Goal: Task Accomplishment & Management: Manage account settings

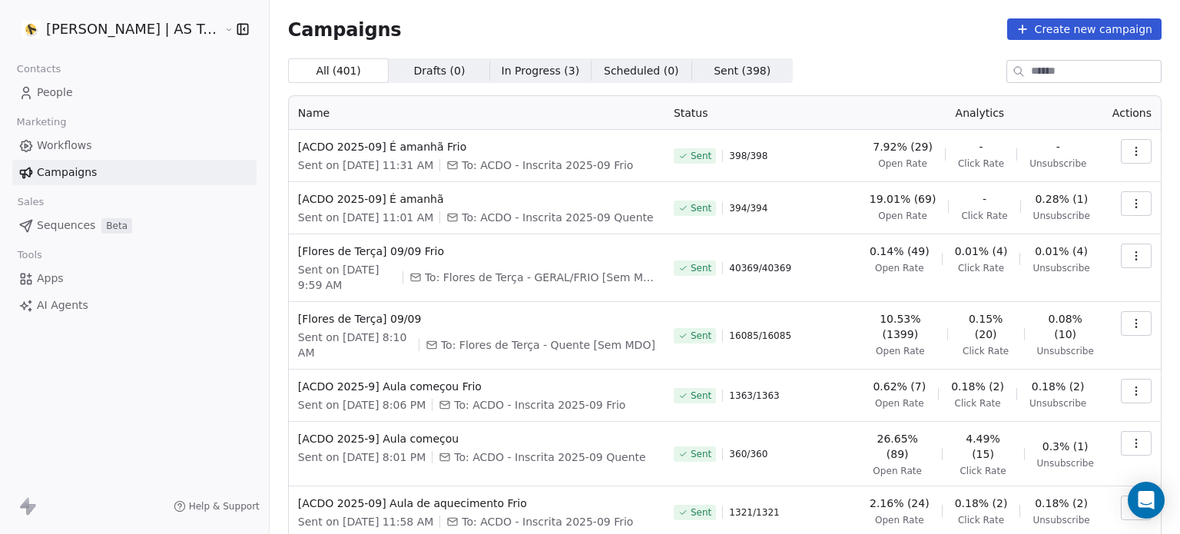
click at [1121, 149] on button "button" at bounding box center [1136, 151] width 31 height 25
drag, startPoint x: 846, startPoint y: 212, endPoint x: 864, endPoint y: 195, distance: 25.0
click at [845, 211] on html "Amanda Schultz | AS Treinamentos Contacts People Marketing Workflows Campaigns …" at bounding box center [590, 267] width 1180 height 534
click at [1132, 146] on button "button" at bounding box center [1136, 151] width 31 height 25
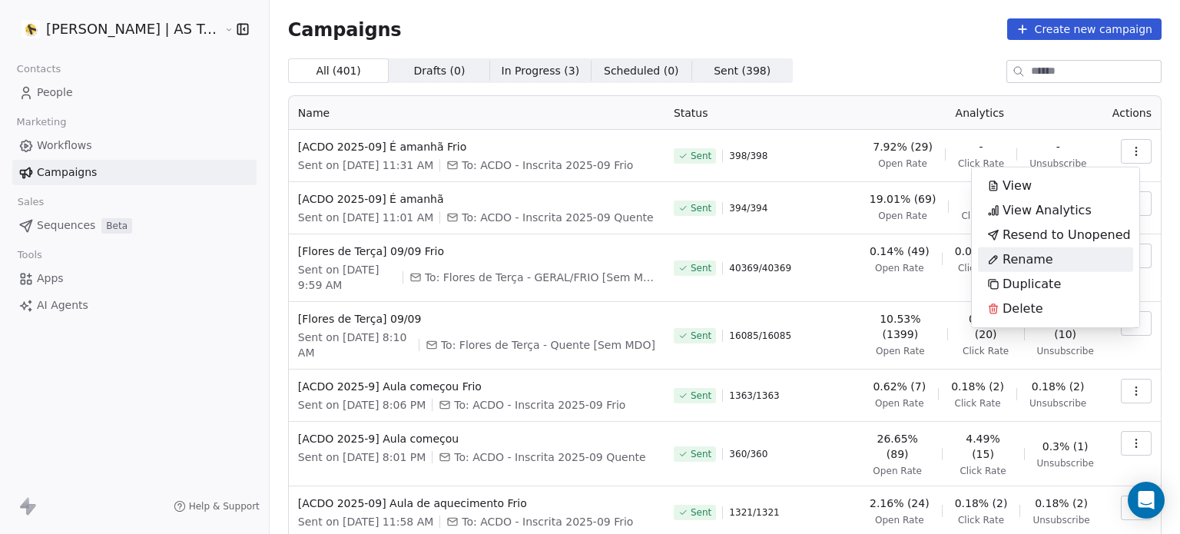
click at [1054, 257] on div "Rename" at bounding box center [1020, 259] width 85 height 25
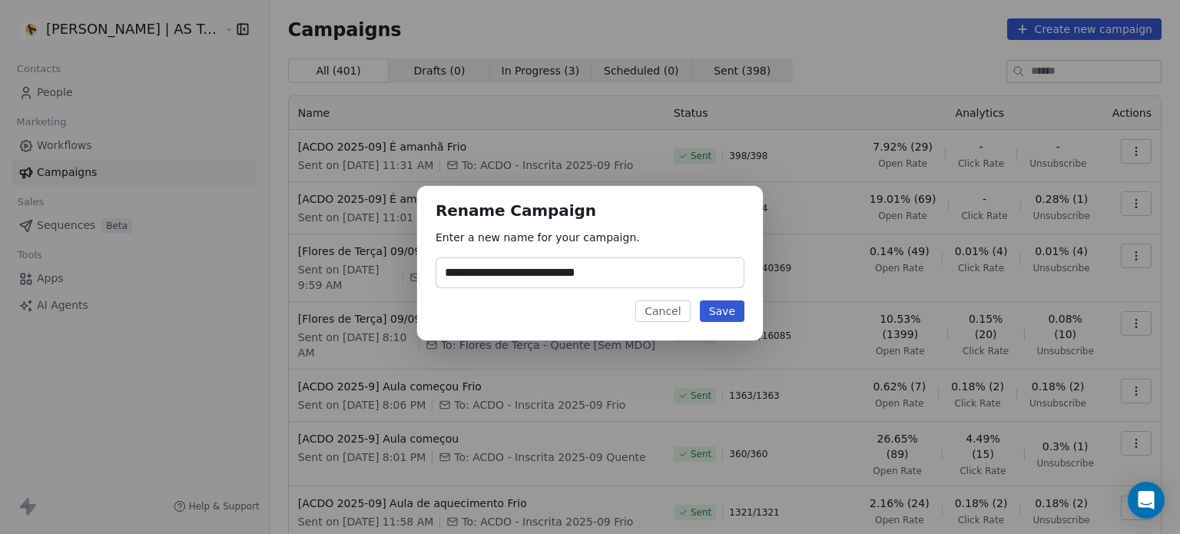
click at [675, 317] on button "Cancel" at bounding box center [662, 311] width 55 height 22
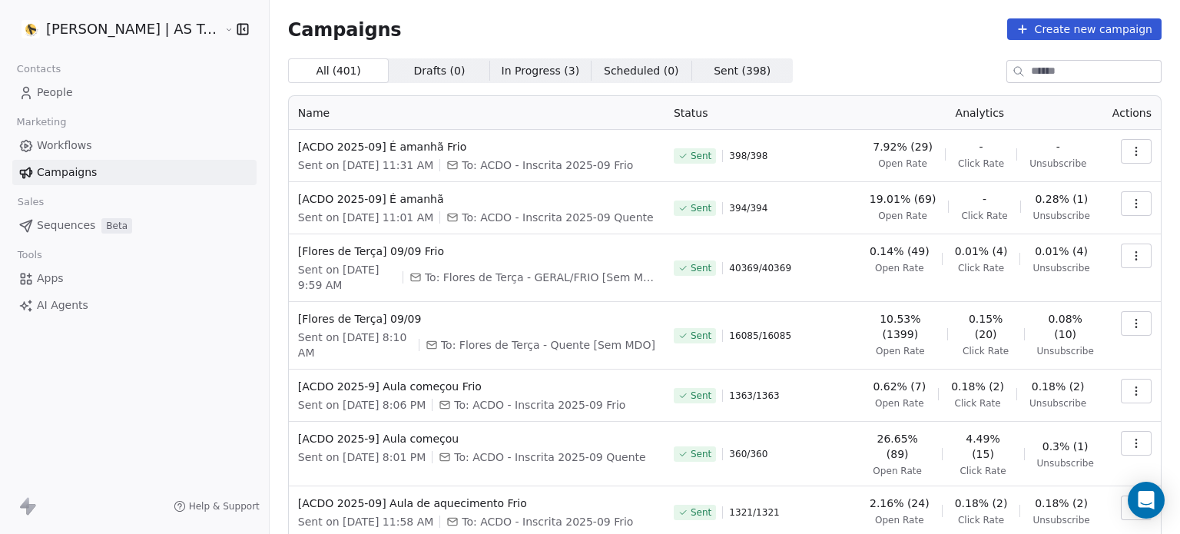
click at [1122, 142] on button "button" at bounding box center [1136, 151] width 31 height 25
click at [541, 166] on html "Amanda Schultz | AS Treinamentos Contacts People Marketing Workflows Campaigns …" at bounding box center [590, 267] width 1180 height 534
drag, startPoint x: 547, startPoint y: 163, endPoint x: 650, endPoint y: 156, distance: 103.2
click at [650, 156] on div "[ACDO 2025-09] É amanhã Frio Sent on Sep 9, 2025, 11:31 AM To: ACDO - Inscrita …" at bounding box center [476, 156] width 357 height 34
click at [1121, 196] on button "button" at bounding box center [1136, 203] width 31 height 25
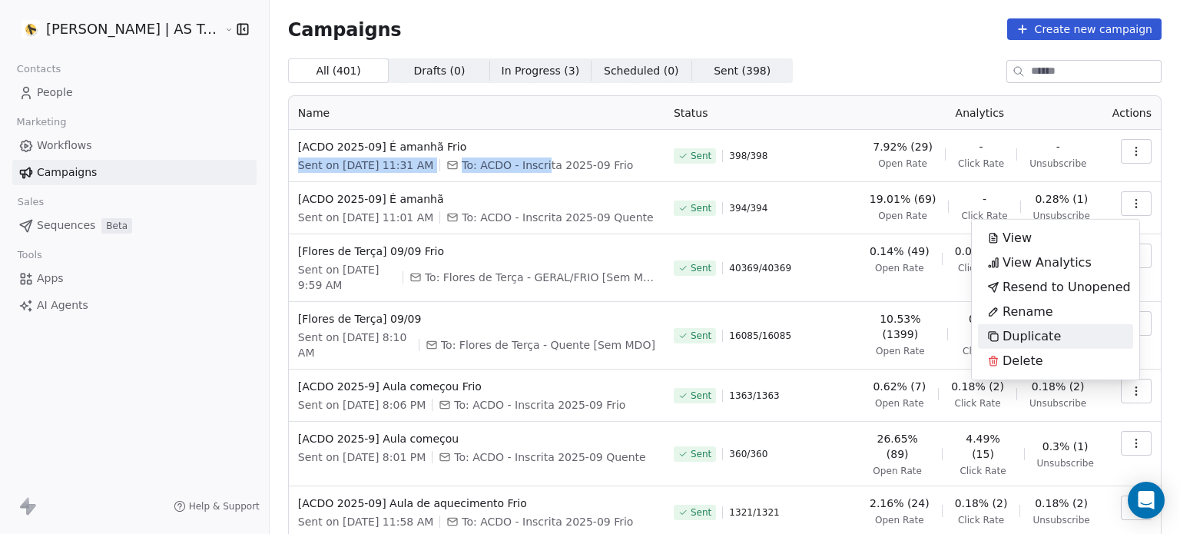
click at [1060, 327] on div "Duplicate" at bounding box center [1024, 336] width 92 height 25
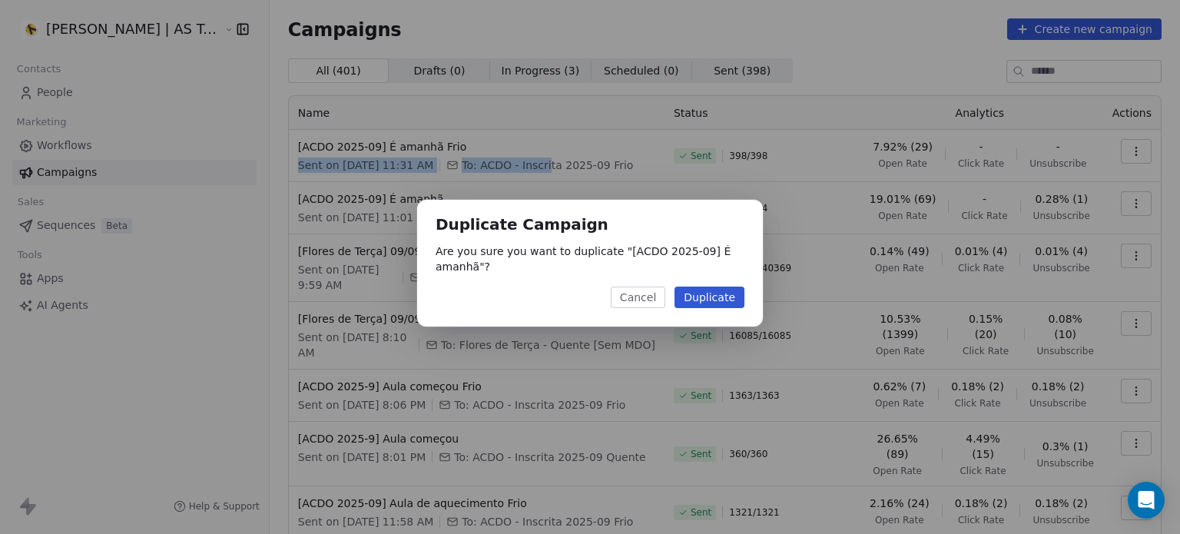
click at [728, 297] on button "Duplicate" at bounding box center [710, 298] width 70 height 22
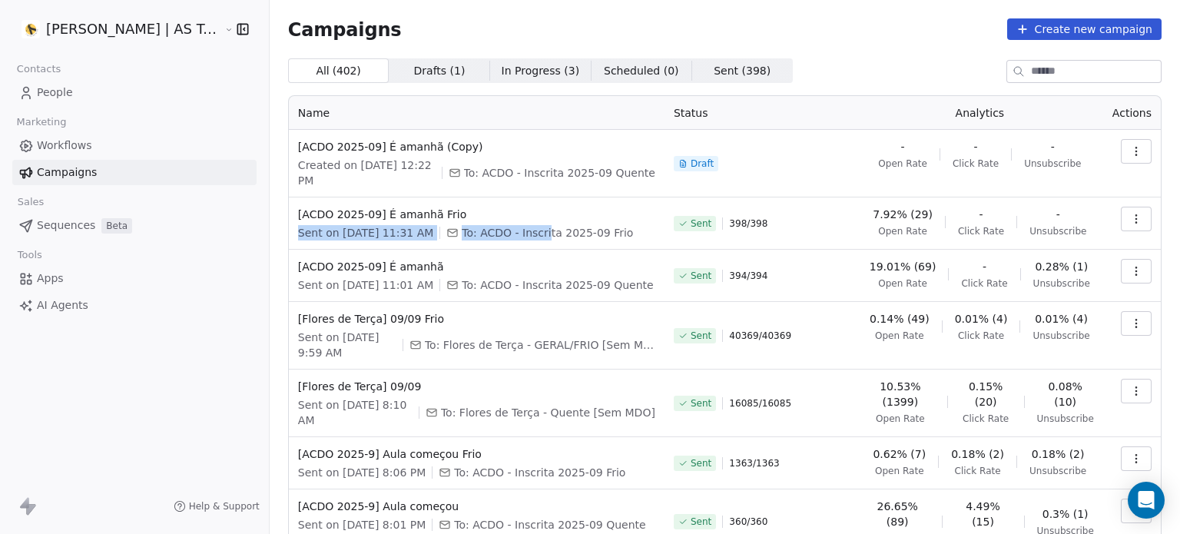
click at [1139, 207] on button "button" at bounding box center [1136, 219] width 31 height 25
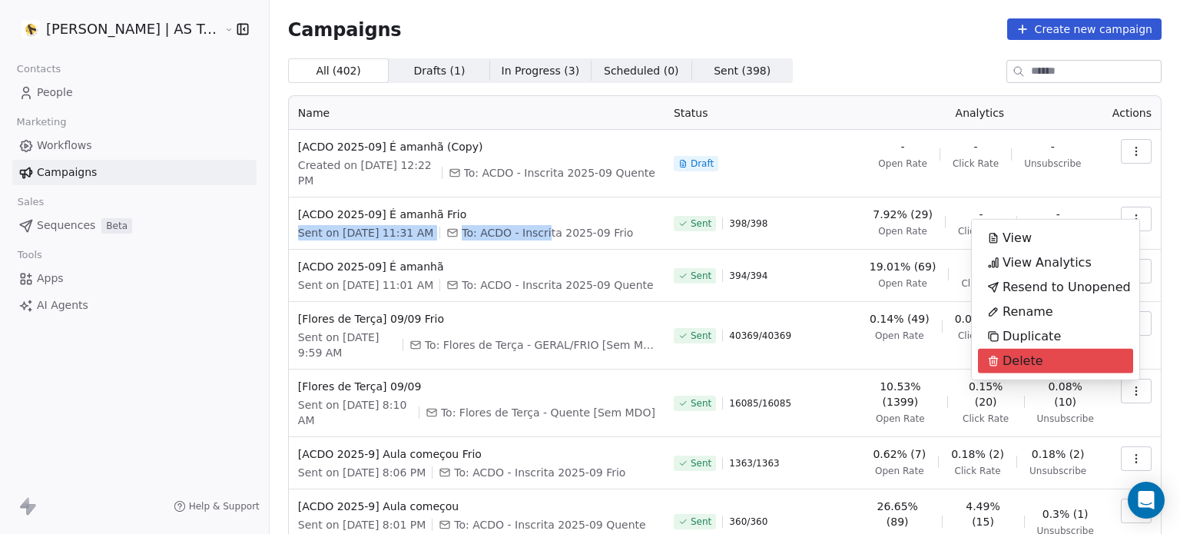
click at [1086, 350] on div "Delete" at bounding box center [1055, 361] width 155 height 25
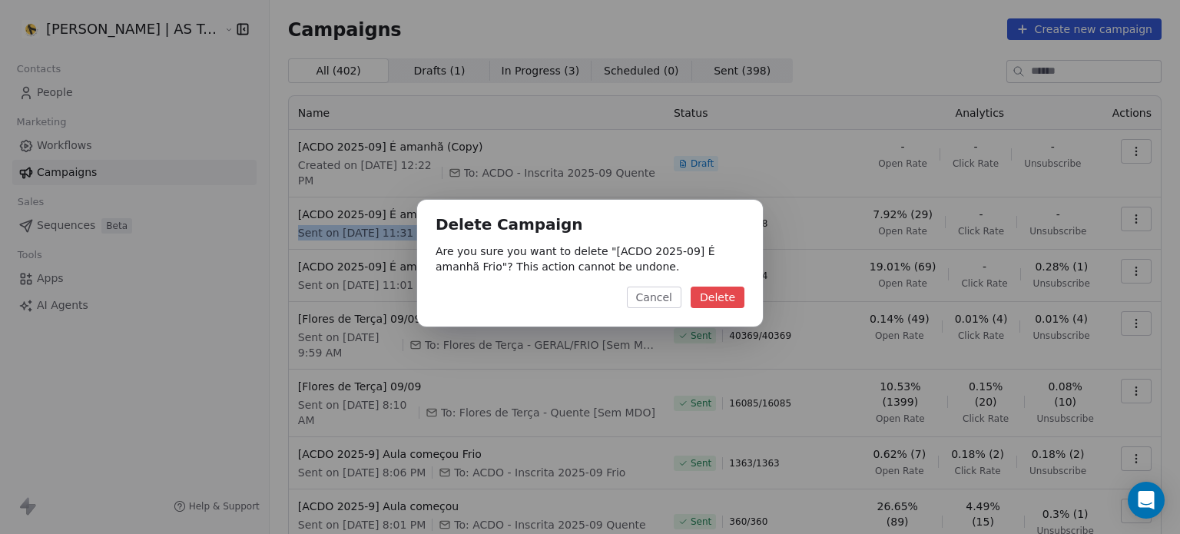
click at [723, 295] on button "Delete" at bounding box center [718, 298] width 54 height 22
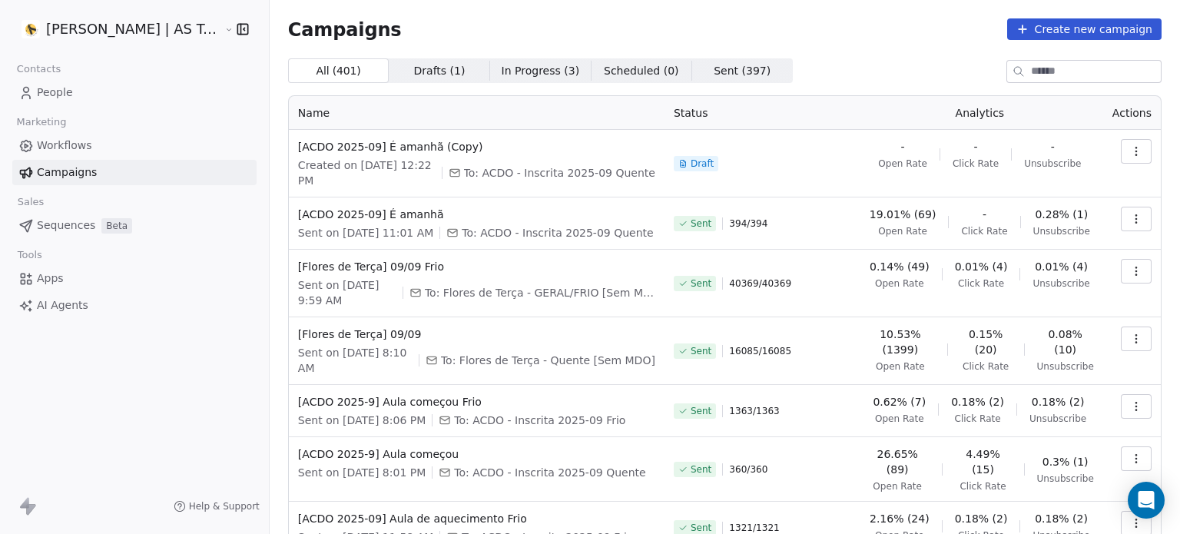
click at [1130, 145] on icon "button" at bounding box center [1136, 151] width 12 height 12
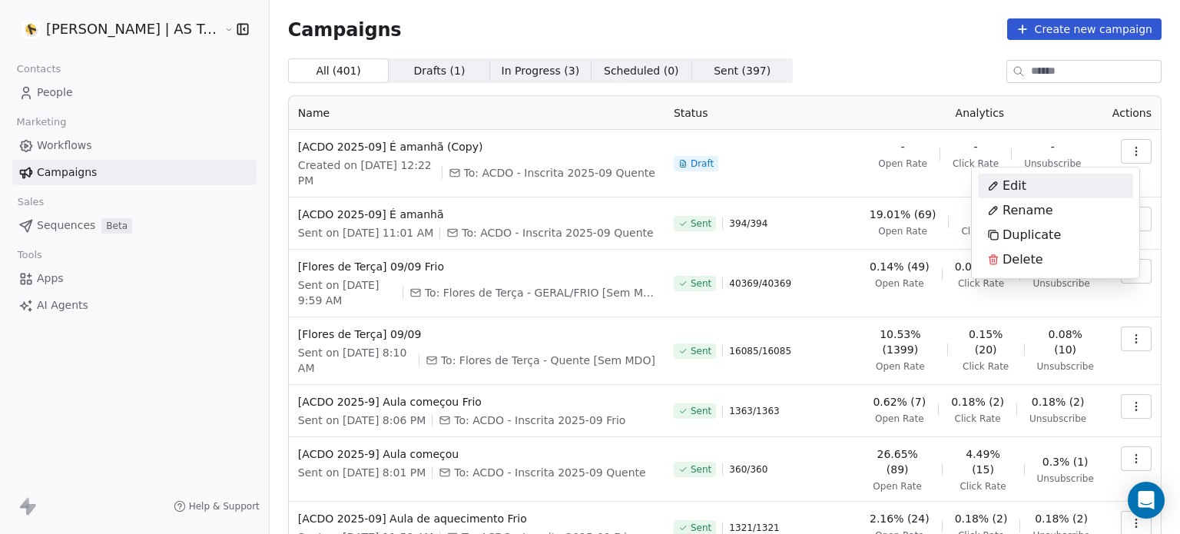
click at [1080, 193] on div "Edit" at bounding box center [1055, 186] width 155 height 25
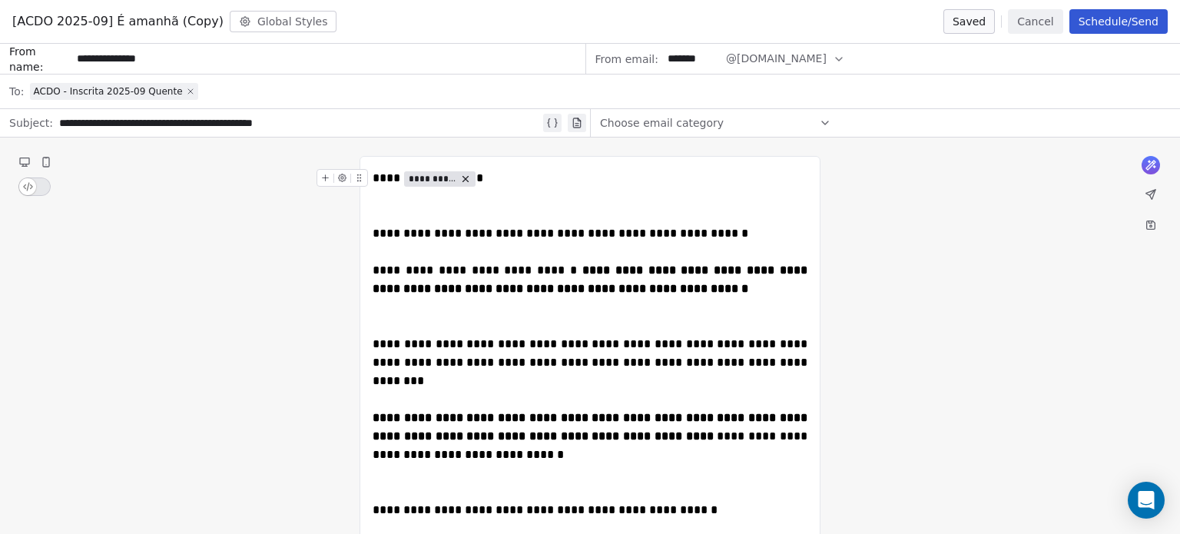
click at [186, 93] on icon at bounding box center [190, 91] width 9 height 9
click at [138, 90] on div "Select a segment" at bounding box center [600, 92] width 1141 height 34
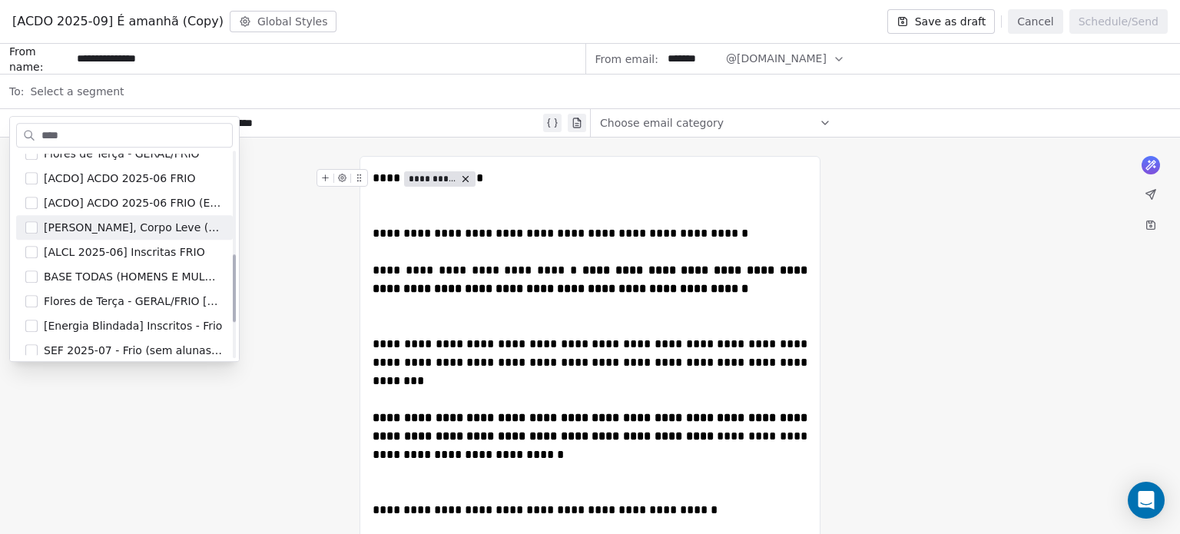
scroll to position [413, 0]
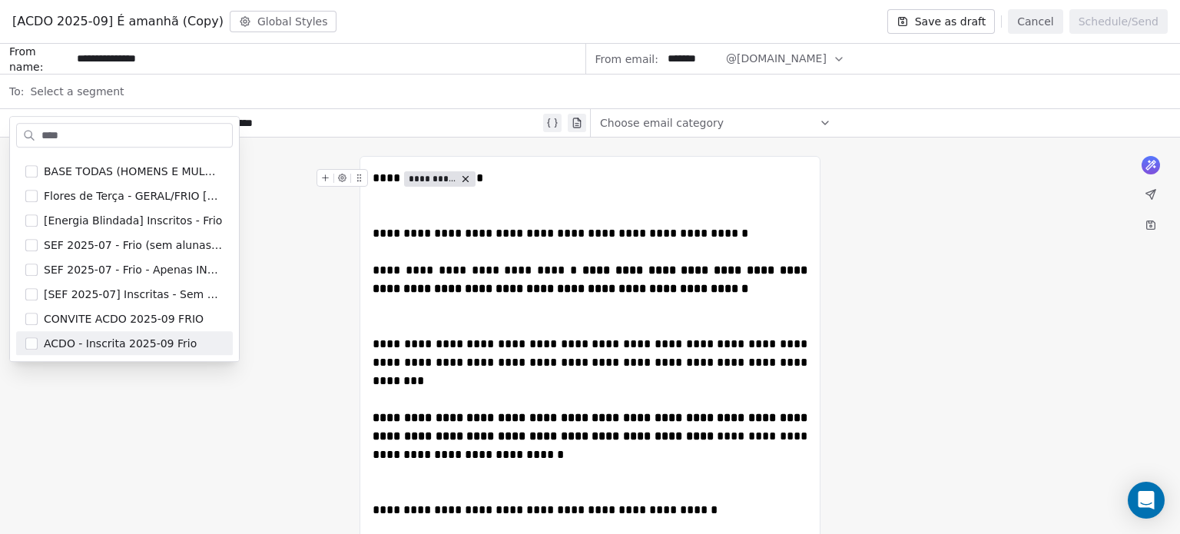
type input "****"
click at [136, 340] on span "ACDO - Inscrita 2025-09 Frio" at bounding box center [120, 343] width 153 height 15
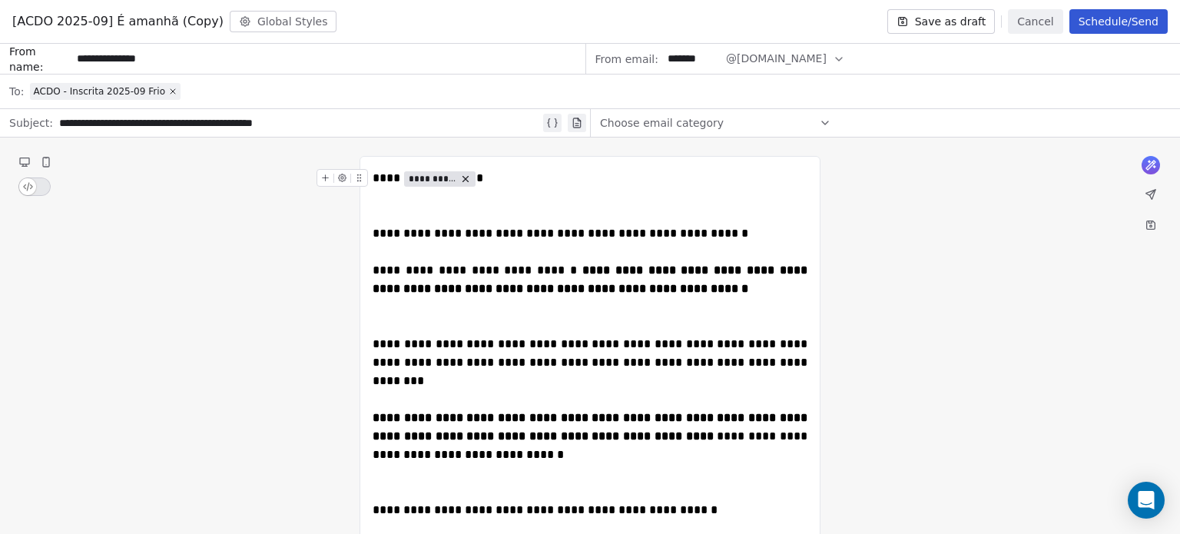
click at [1079, 27] on button "Schedule/Send" at bounding box center [1119, 21] width 98 height 25
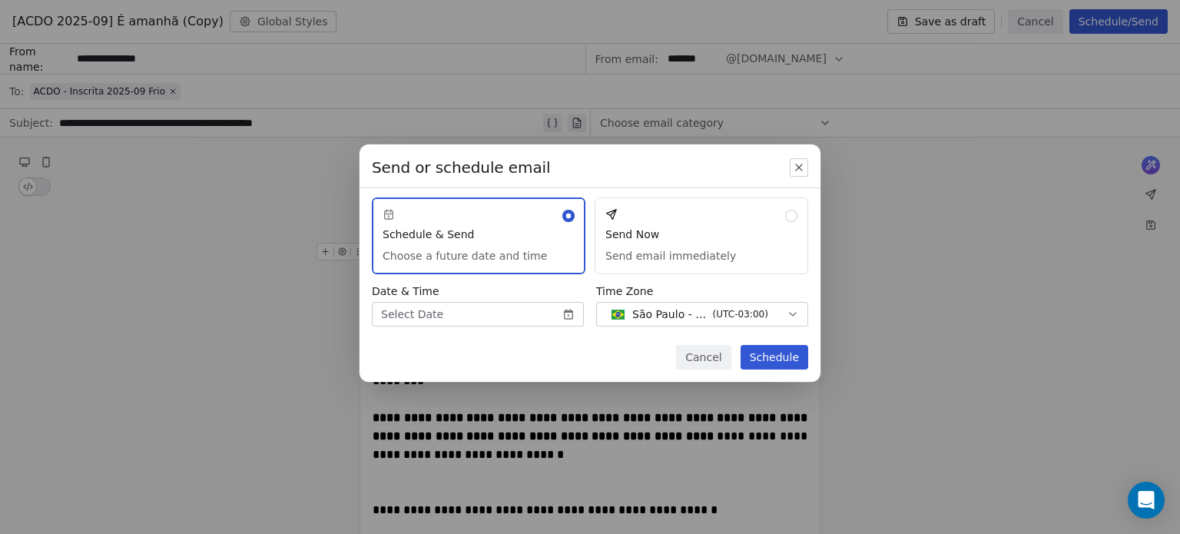
click at [751, 267] on button "Send Now Send email immediately" at bounding box center [702, 235] width 214 height 77
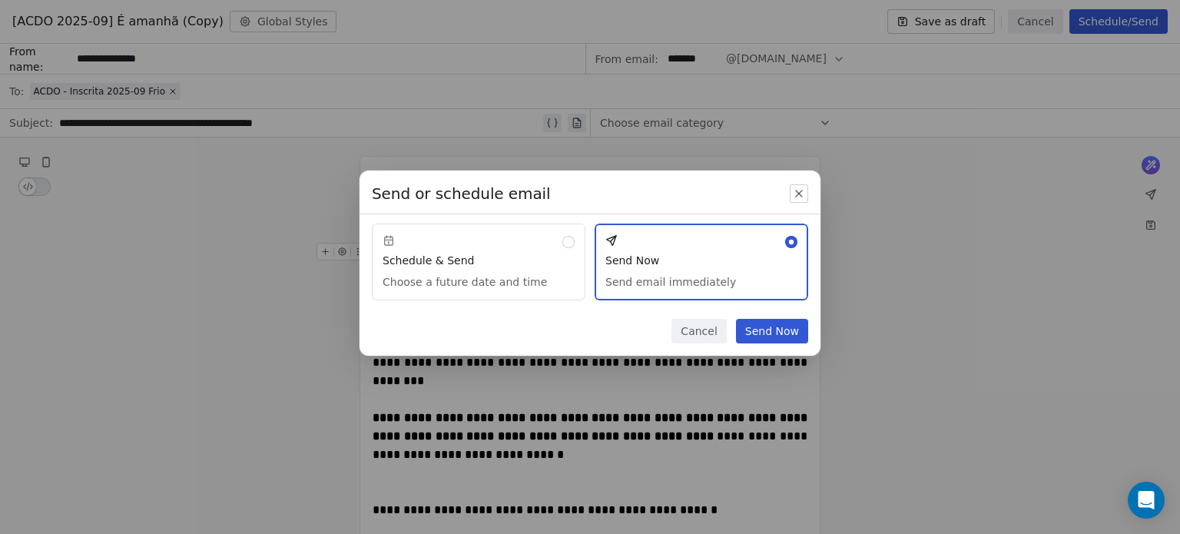
click at [767, 334] on button "Send Now" at bounding box center [772, 331] width 72 height 25
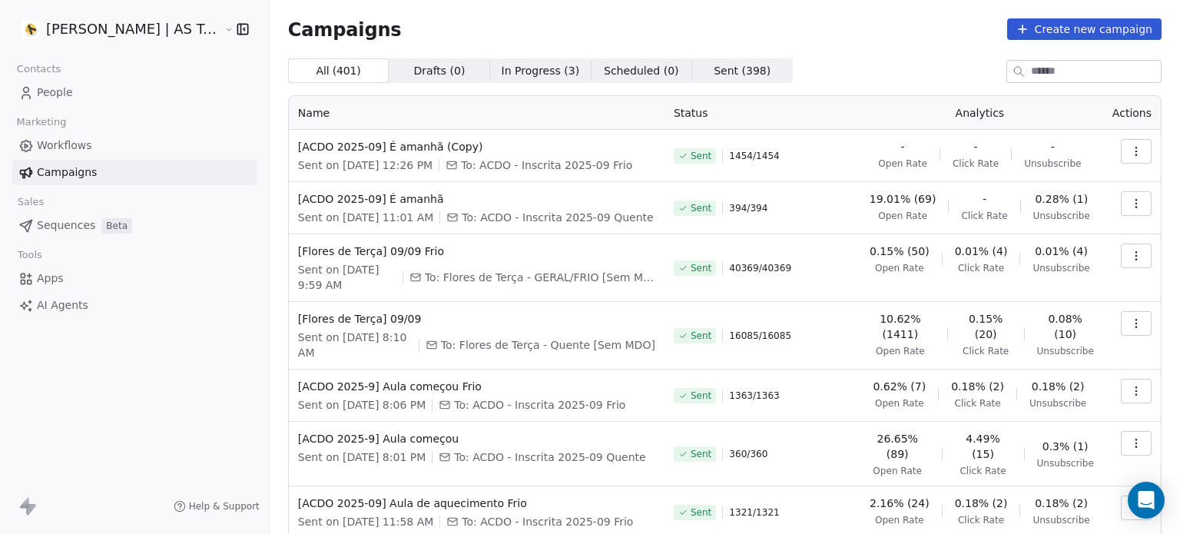
click at [1121, 163] on button "button" at bounding box center [1136, 151] width 31 height 25
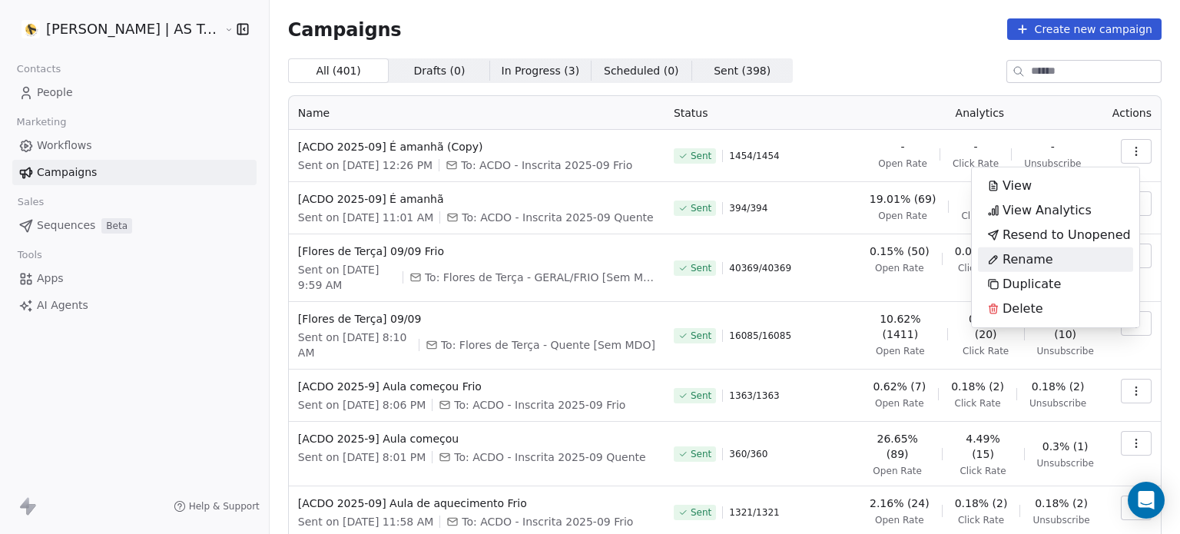
click at [1040, 257] on span "Rename" at bounding box center [1028, 259] width 51 height 18
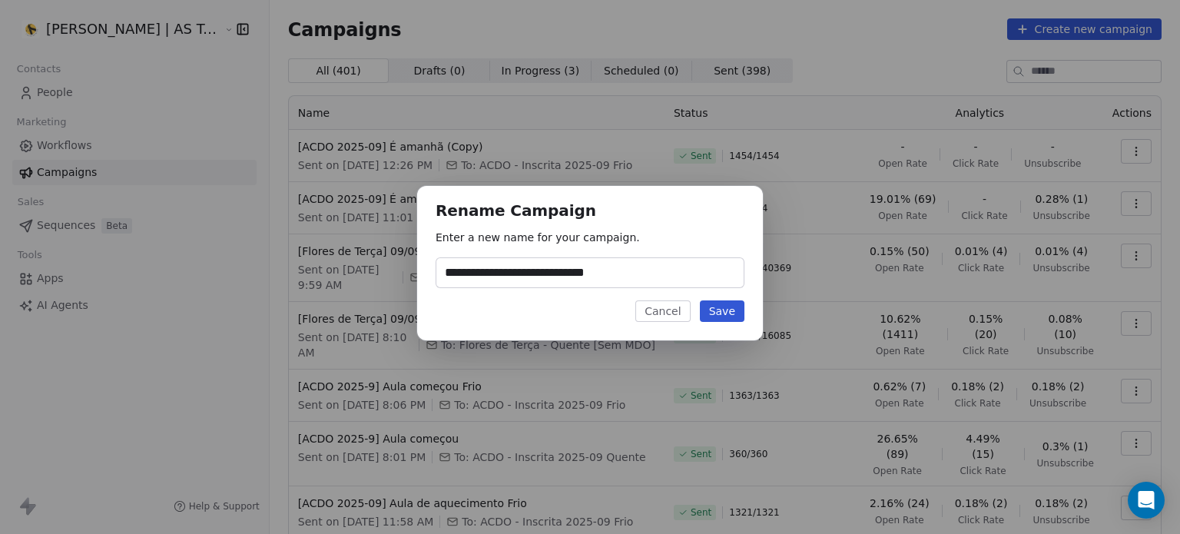
click at [595, 278] on input "**********" at bounding box center [589, 272] width 307 height 29
drag, startPoint x: 600, startPoint y: 274, endPoint x: 648, endPoint y: 272, distance: 47.7
click at [648, 272] on input "**********" at bounding box center [589, 272] width 307 height 29
type input "**********"
click at [731, 310] on button "Save" at bounding box center [722, 311] width 45 height 22
